Goal: Task Accomplishment & Management: Complete application form

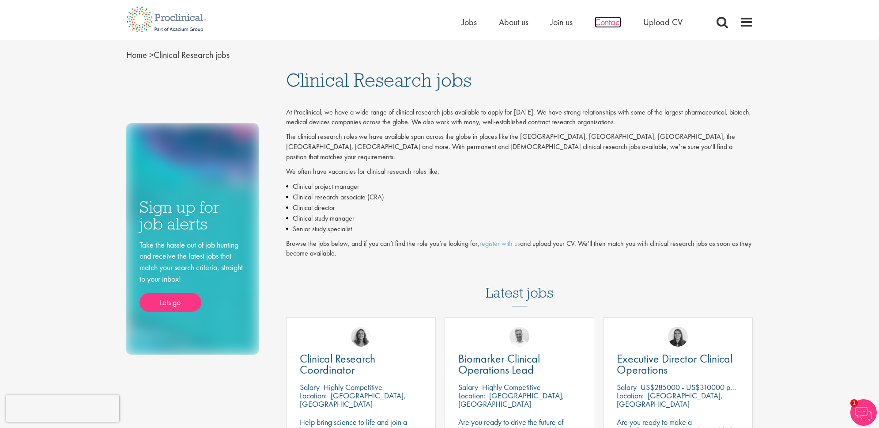
click at [610, 22] on span "Contact" at bounding box center [608, 21] width 27 height 11
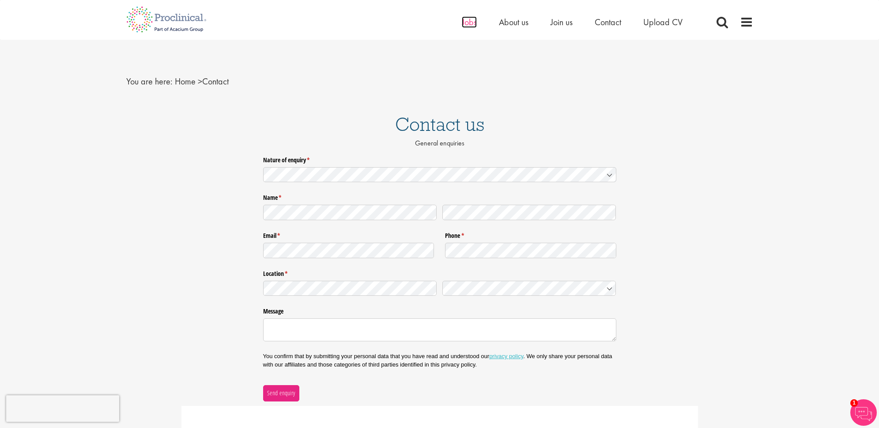
click at [464, 23] on span "Jobs" at bounding box center [469, 21] width 15 height 11
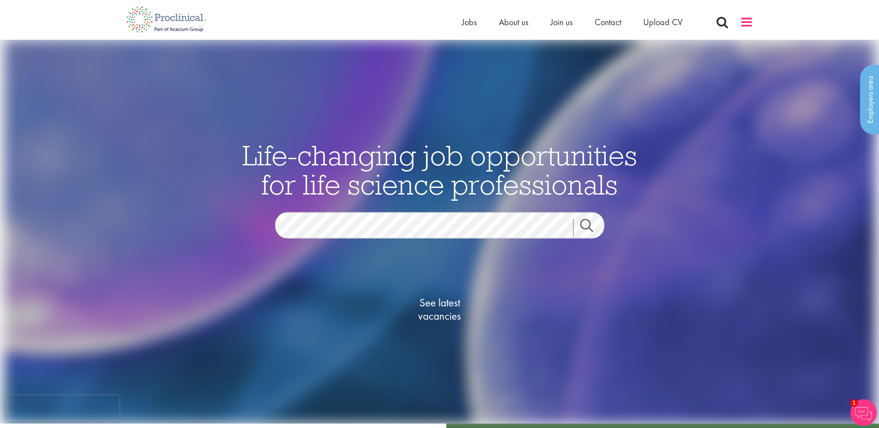
click at [746, 22] on span at bounding box center [746, 21] width 13 height 13
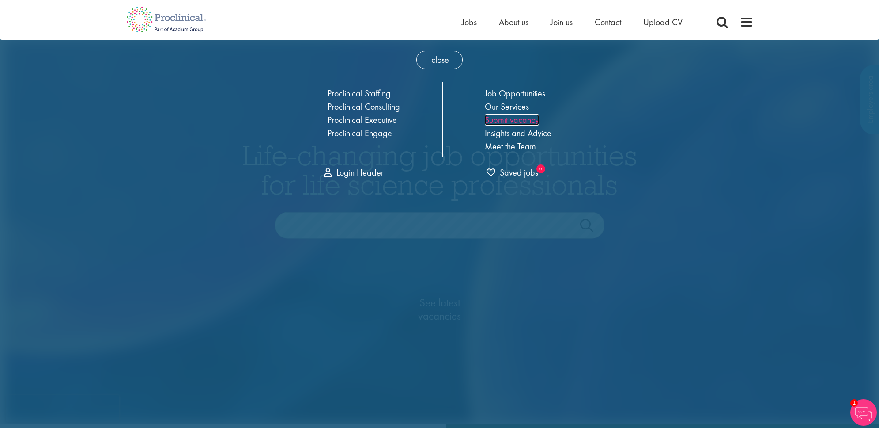
click at [493, 119] on link "Submit vacancy" at bounding box center [512, 119] width 54 height 11
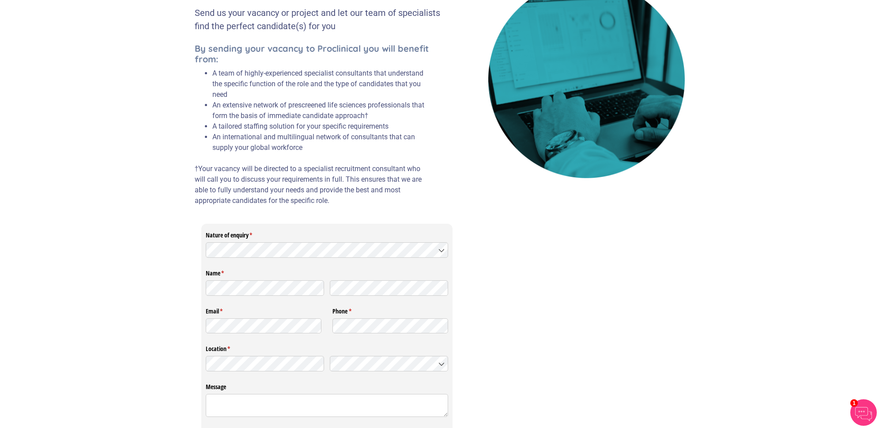
scroll to position [149, 0]
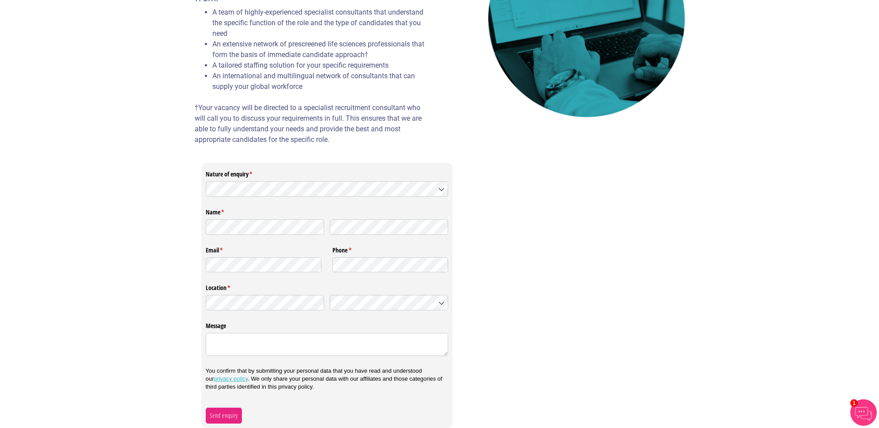
click at [442, 189] on icon at bounding box center [441, 189] width 4 height 2
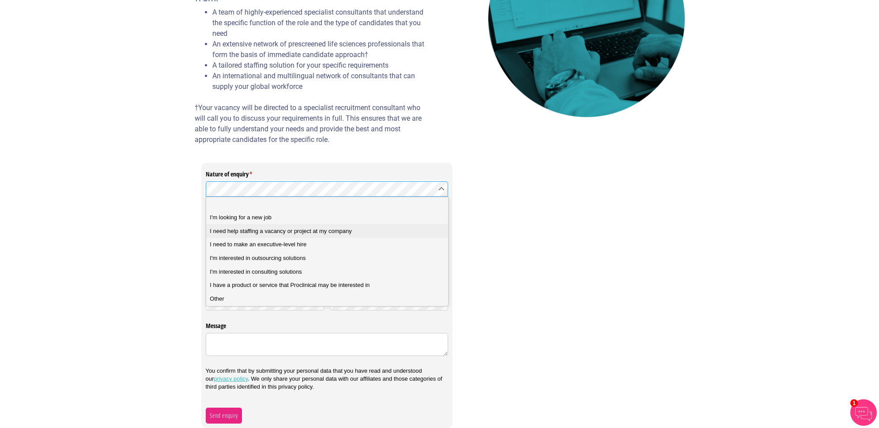
click at [416, 232] on div "I need help staffing a vacancy or project at my company" at bounding box center [327, 231] width 235 height 8
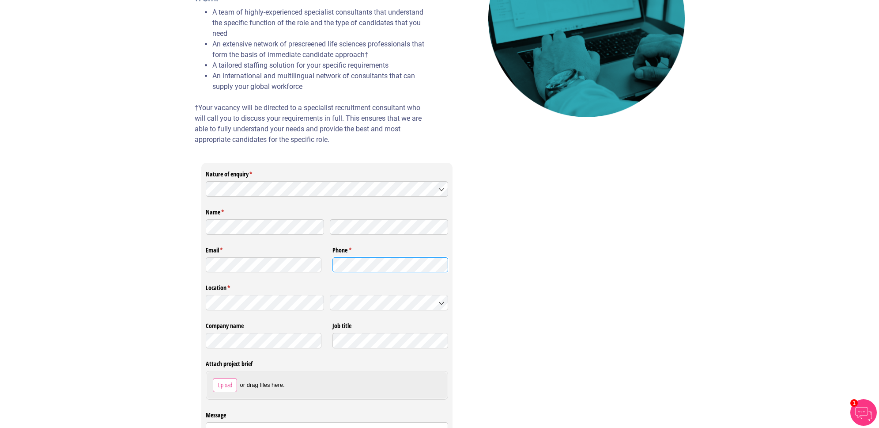
click at [296, 256] on div "Email * (required) Phone * (required)" at bounding box center [327, 259] width 243 height 38
click at [275, 284] on legend "Location * (required)" at bounding box center [327, 285] width 243 height 11
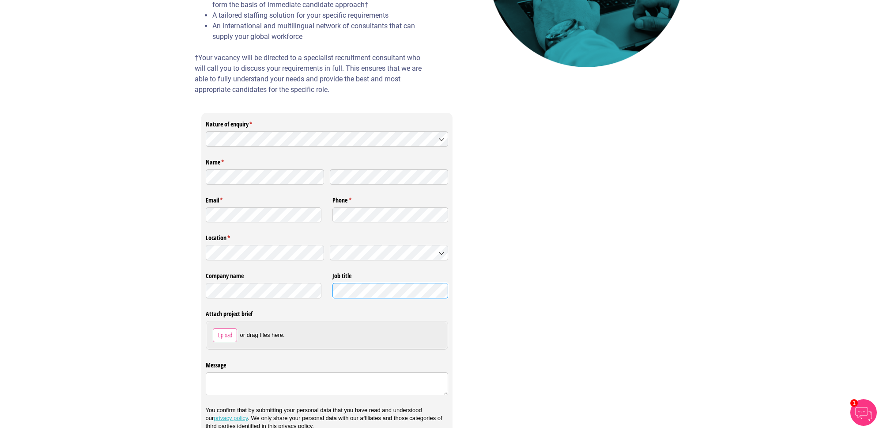
scroll to position [239, 0]
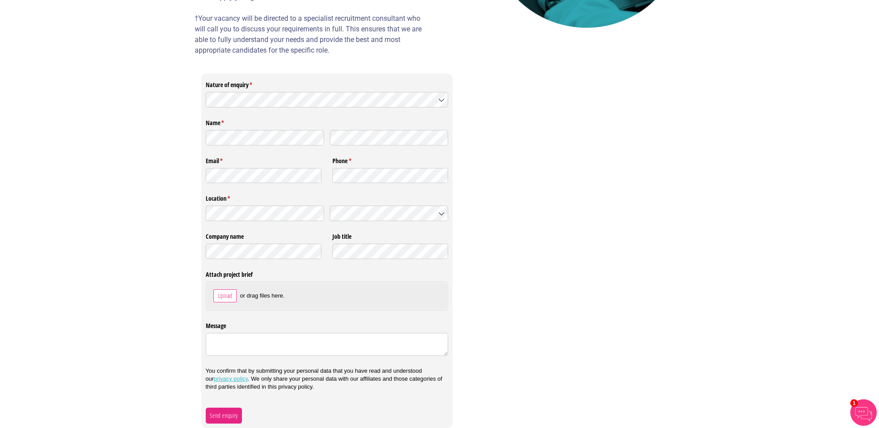
click at [221, 298] on span "Upload" at bounding box center [224, 296] width 15 height 10
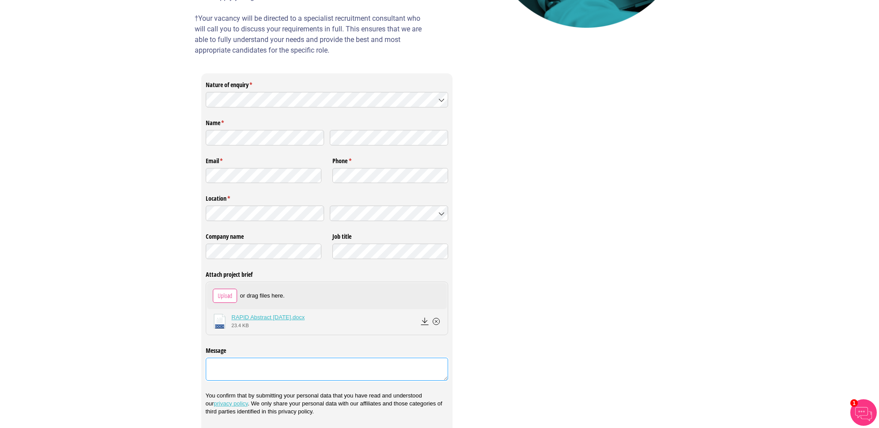
click at [246, 367] on textarea "Message" at bounding box center [327, 368] width 243 height 23
paste textarea "looking for a project coordinator with a) experience working in educational env…"
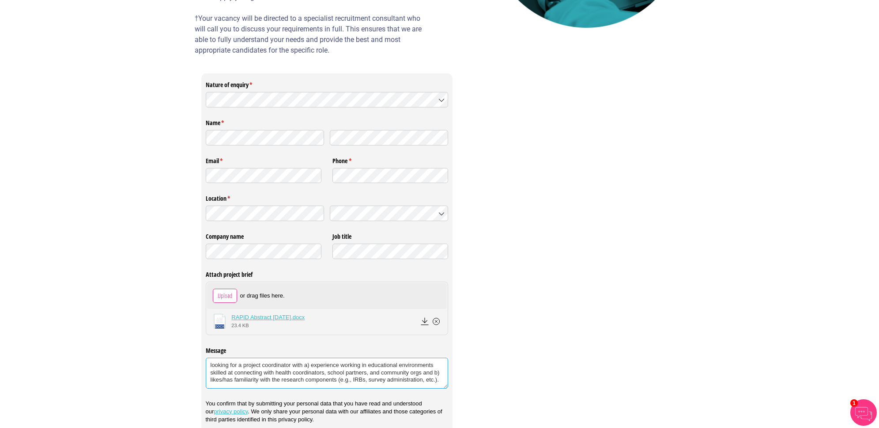
click at [209, 364] on textarea "looking for a project coordinator with a) experience working in educational env…" at bounding box center [327, 372] width 243 height 31
click at [247, 367] on textarea "I looking for a project coordinator with a) experience working in educational e…" at bounding box center [327, 372] width 243 height 31
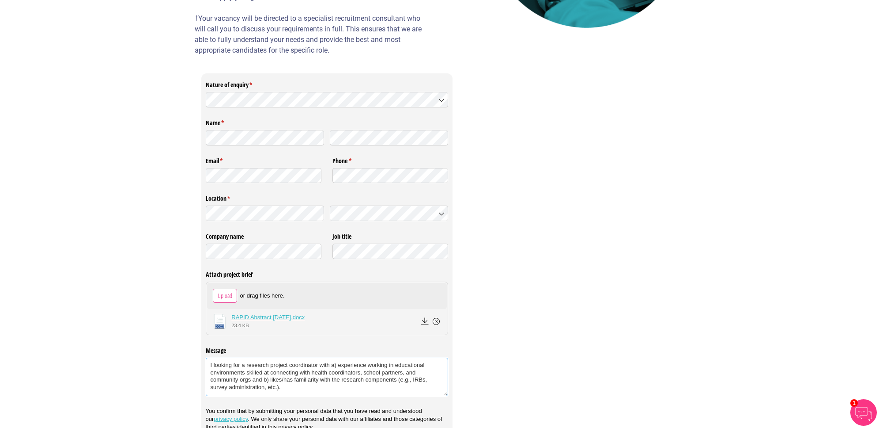
drag, startPoint x: 312, startPoint y: 374, endPoint x: 360, endPoint y: 375, distance: 47.3
click at [360, 375] on textarea "I looking for a research project coordinator with a) experience working in educ…" at bounding box center [327, 376] width 243 height 38
drag, startPoint x: 270, startPoint y: 379, endPoint x: 285, endPoint y: 376, distance: 14.8
click at [284, 378] on textarea "I looking for a research project coordinator with a) experience working in educ…" at bounding box center [327, 376] width 243 height 38
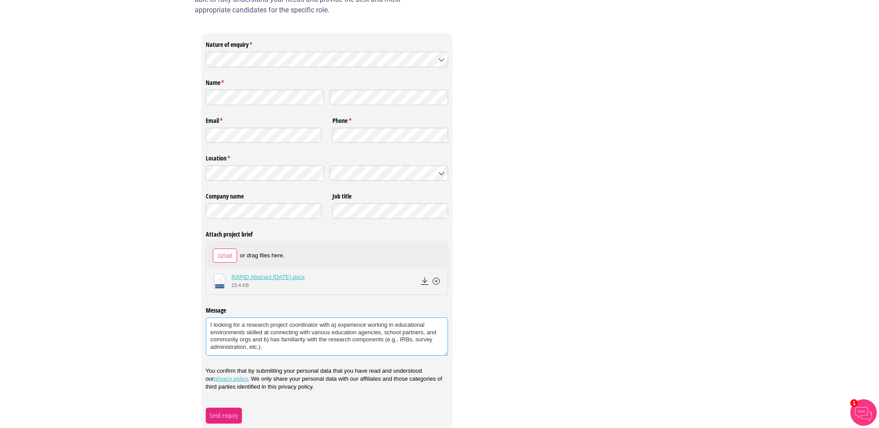
scroll to position [276, 0]
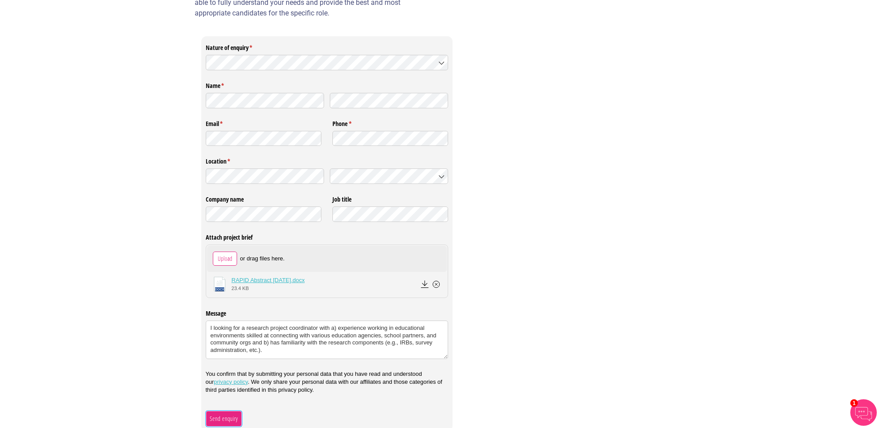
type textarea "I looking for a research project coordinator with a) experience working in educ…"
click at [220, 417] on span "Send enquiry" at bounding box center [223, 418] width 29 height 10
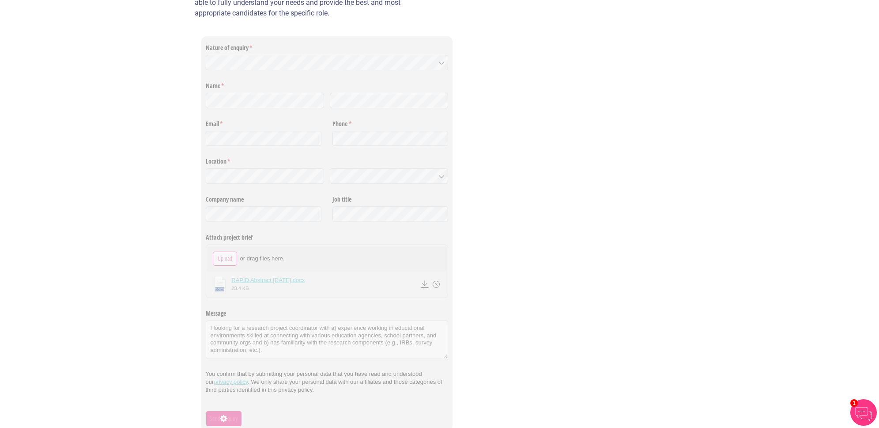
scroll to position [0, 0]
